Goal: Information Seeking & Learning: Understand process/instructions

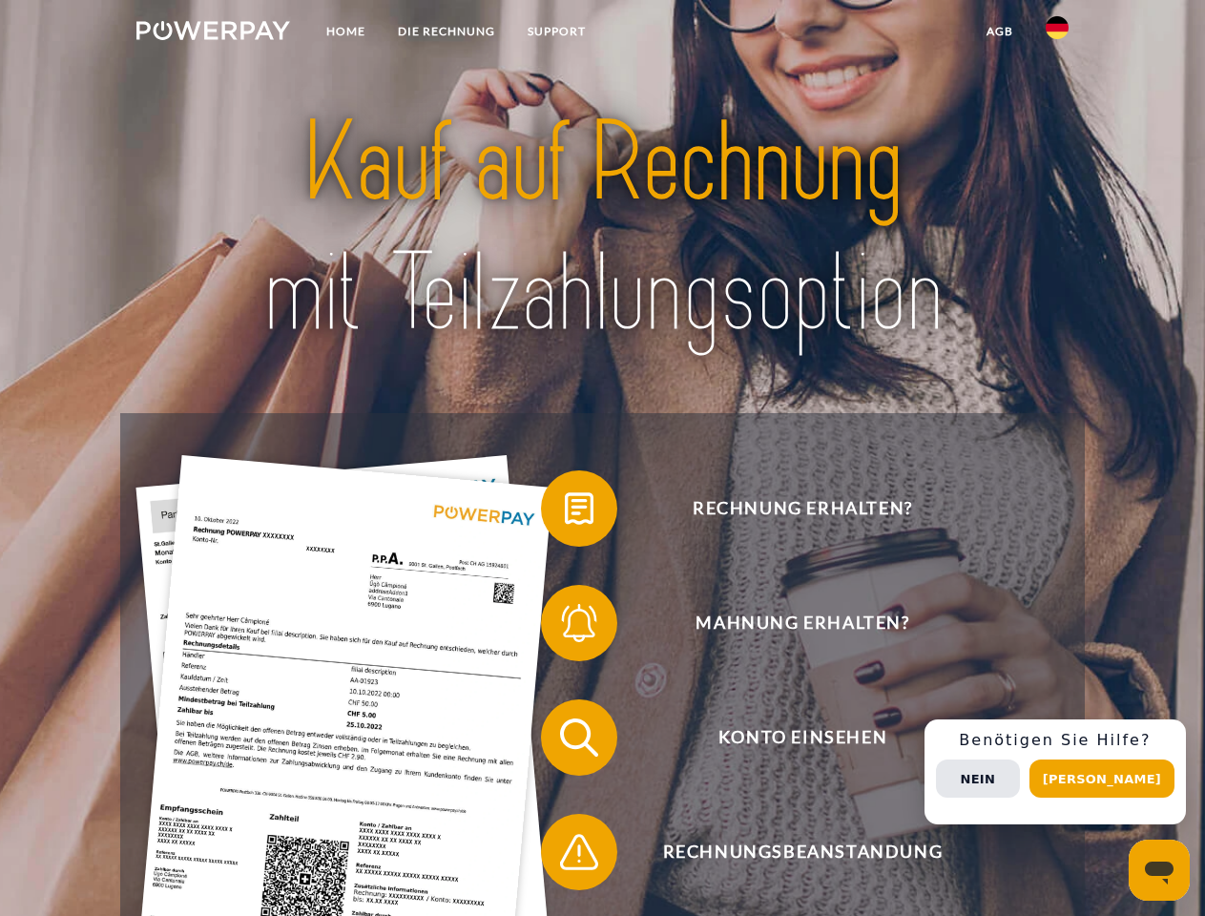
click at [213, 33] on img at bounding box center [213, 30] width 154 height 19
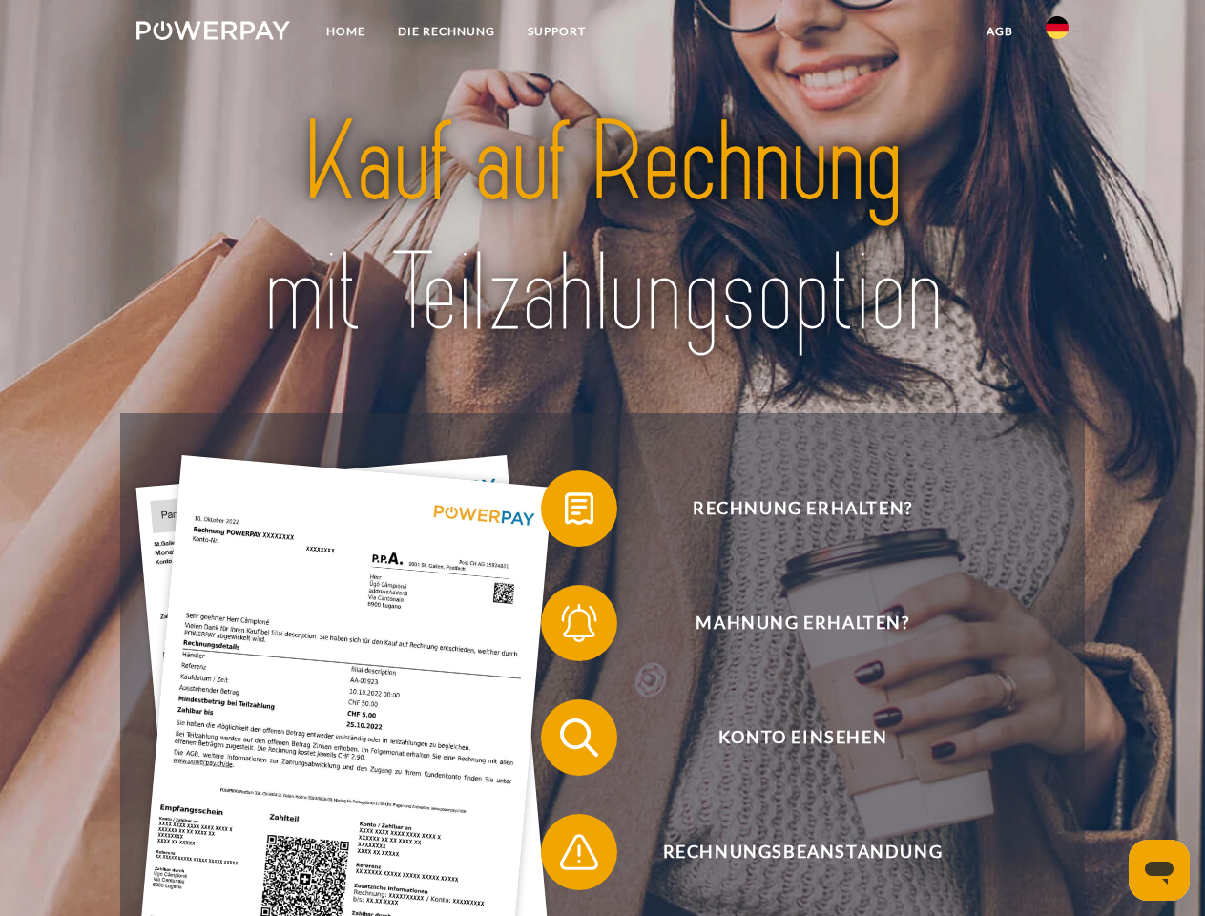
click at [1058, 33] on img at bounding box center [1057, 27] width 23 height 23
click at [999, 31] on link "agb" at bounding box center [1000, 31] width 59 height 34
click at [565, 513] on span at bounding box center [550, 508] width 95 height 95
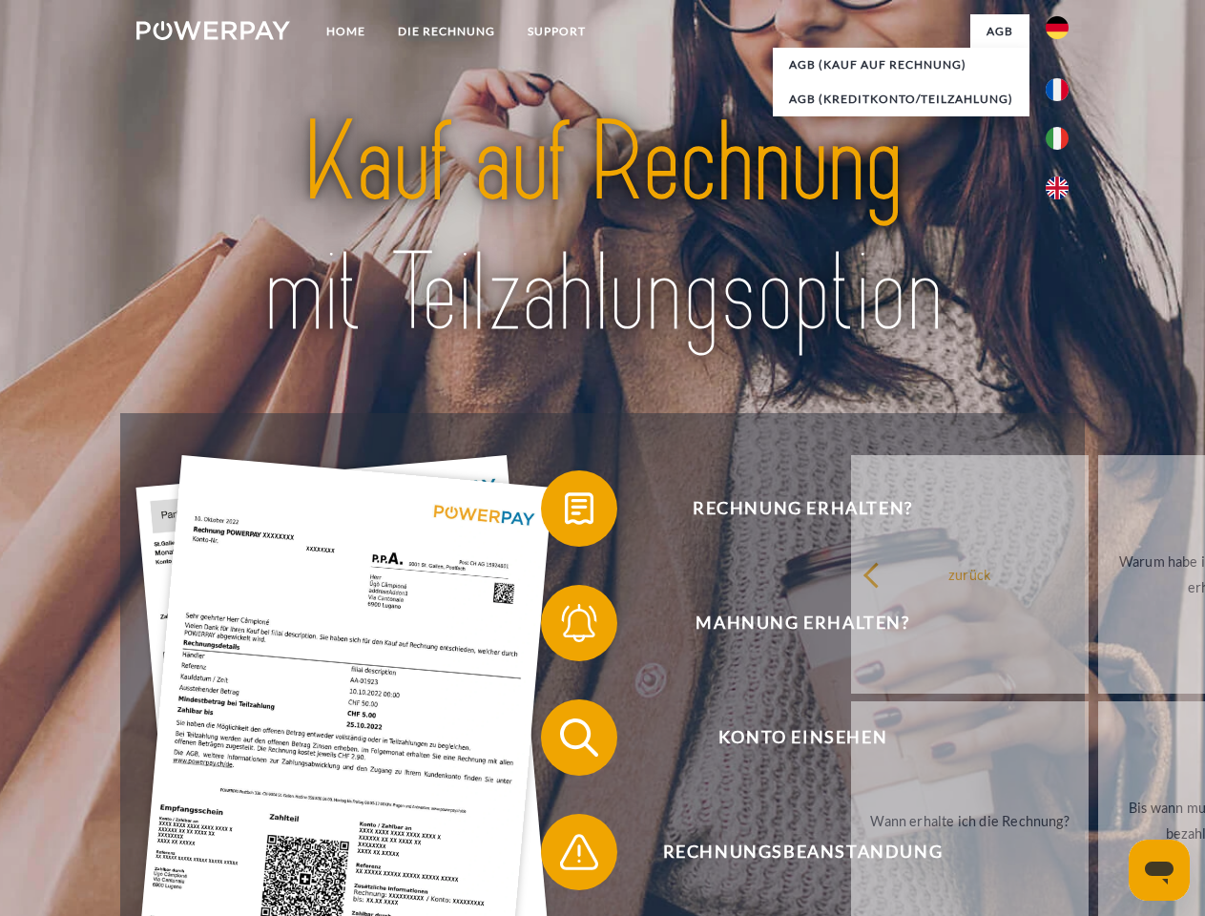
click at [565, 627] on span at bounding box center [550, 623] width 95 height 95
click at [1099, 742] on link "Bis wann muss die Rechnung bezahlt werden?" at bounding box center [1218, 821] width 238 height 239
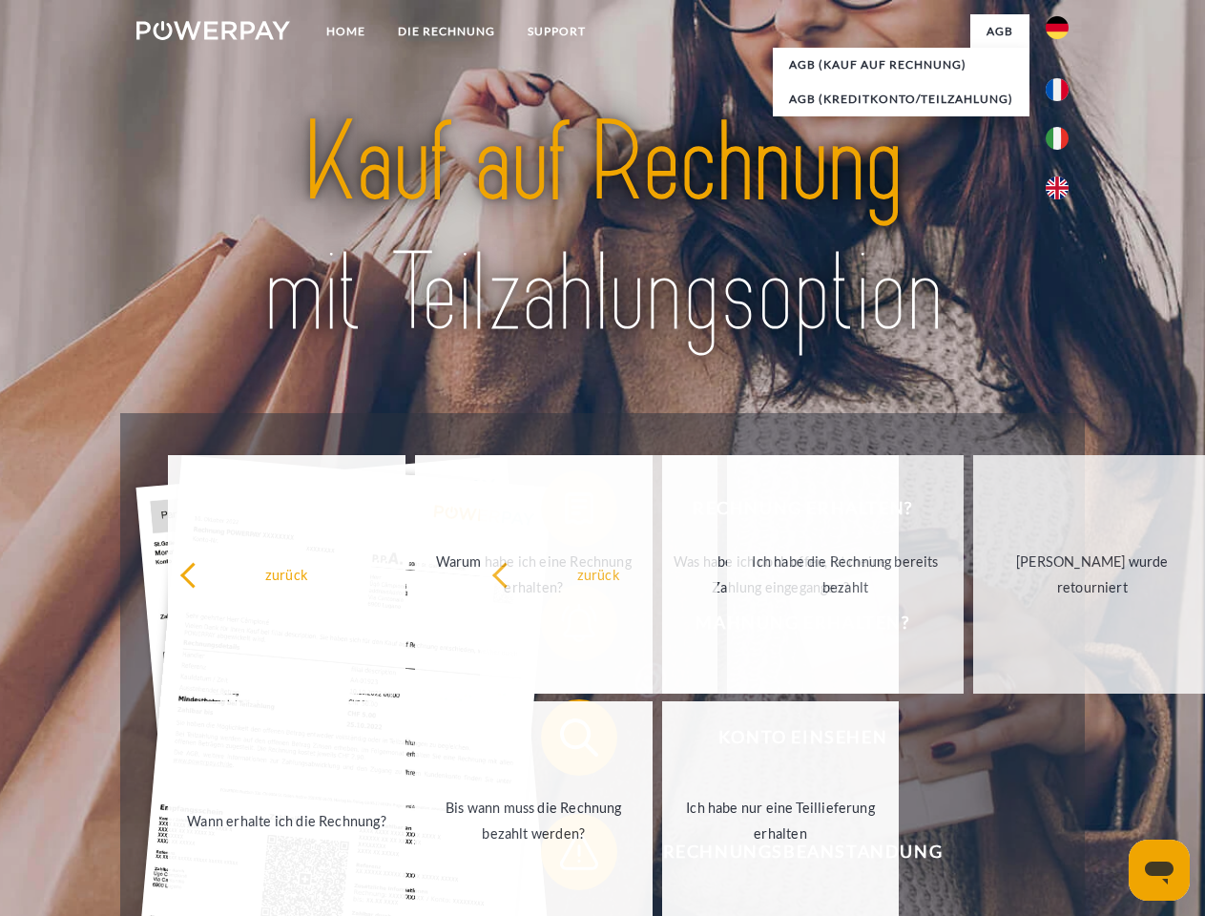
click at [565, 856] on span at bounding box center [550, 852] width 95 height 95
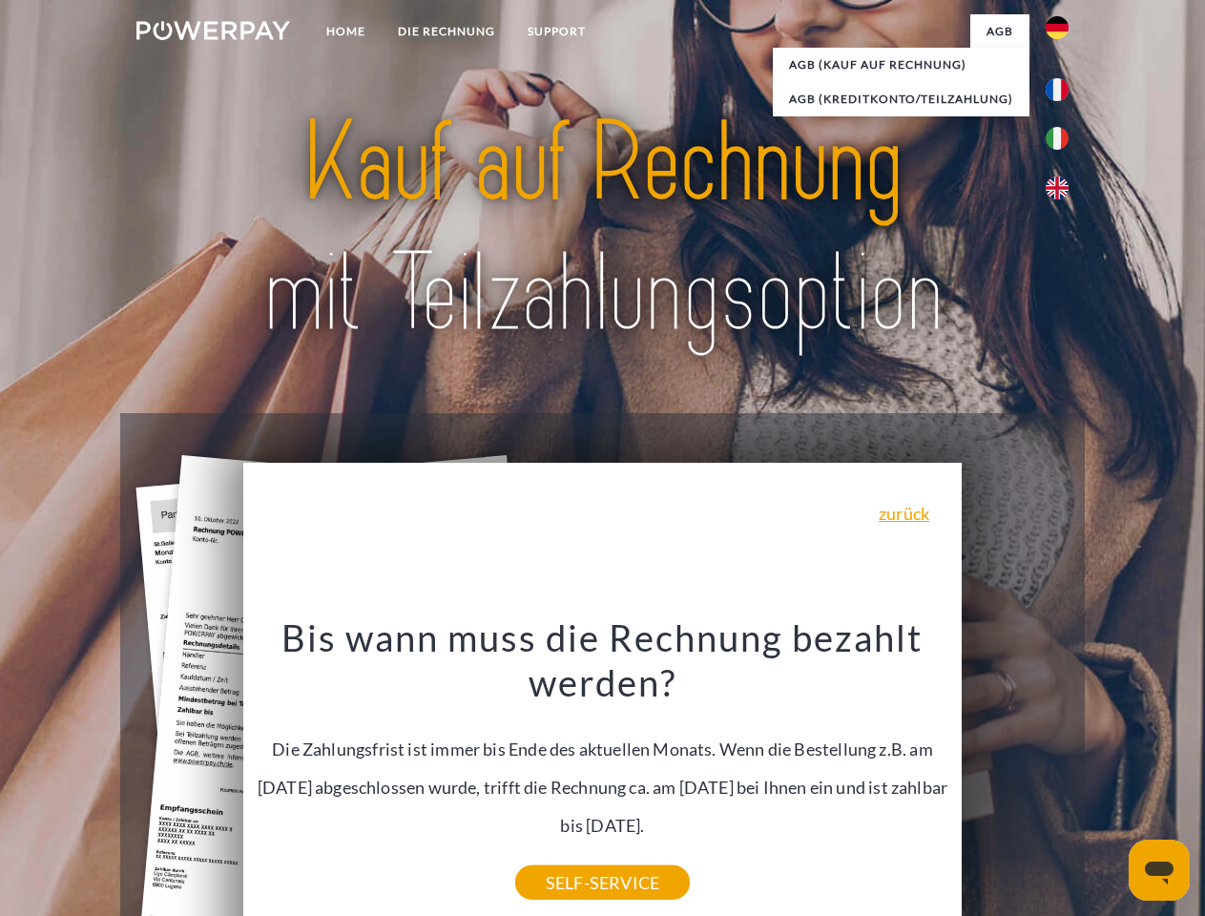
click at [1062, 772] on div "Rechnung erhalten? Mahnung erhalten? Konto einsehen" at bounding box center [602, 795] width 964 height 764
click at [1016, 776] on span "Konto einsehen" at bounding box center [803, 738] width 468 height 76
click at [1109, 779] on header "Home DIE RECHNUNG SUPPORT" at bounding box center [602, 659] width 1205 height 1318
